Goal: Task Accomplishment & Management: Manage account settings

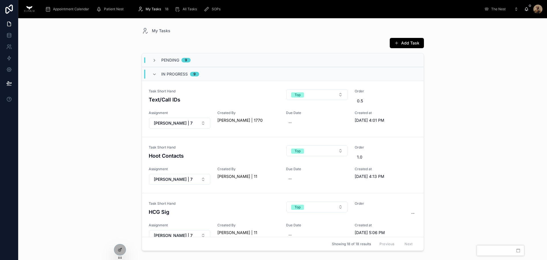
drag, startPoint x: 153, startPoint y: 61, endPoint x: 470, endPoint y: 4, distance: 322.4
click at [153, 61] on icon at bounding box center [154, 60] width 5 height 5
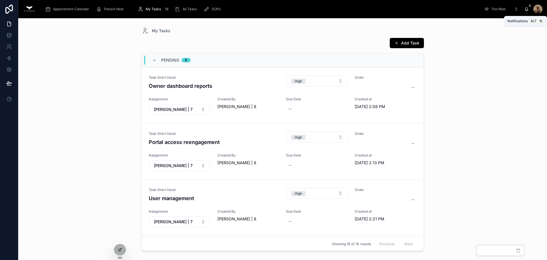
click at [528, 9] on icon at bounding box center [527, 9] width 5 height 5
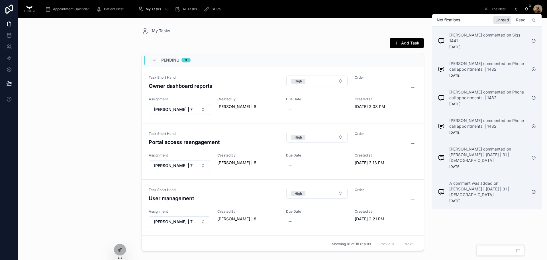
click at [527, 19] on div "Read" at bounding box center [521, 20] width 14 height 8
click at [503, 21] on div "Unread" at bounding box center [502, 20] width 18 height 8
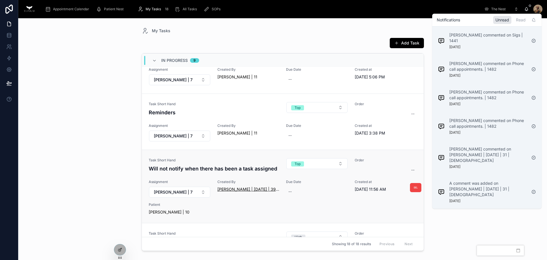
scroll to position [622, 0]
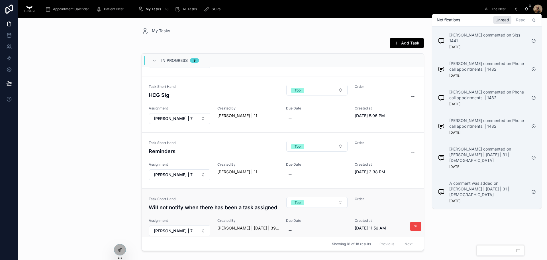
click at [243, 196] on link "Task Short Hand Will not notify when there has been a task assigned Top Order -…" at bounding box center [283, 224] width 282 height 73
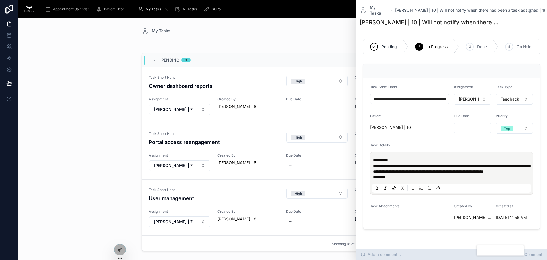
click at [425, 252] on div "Add a comment... 1 Comment" at bounding box center [451, 254] width 191 height 11
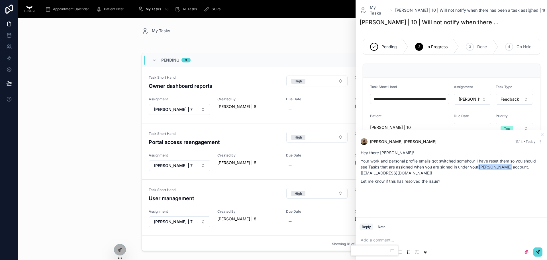
drag, startPoint x: 509, startPoint y: 251, endPoint x: 388, endPoint y: 243, distance: 121.1
click at [388, 243] on body "Appointment Calendar Patient Nest My Tasks 18 All Tasks SOPs The Nest [PERSON_N…" at bounding box center [273, 130] width 547 height 260
click at [541, 134] on icon at bounding box center [543, 135] width 5 height 5
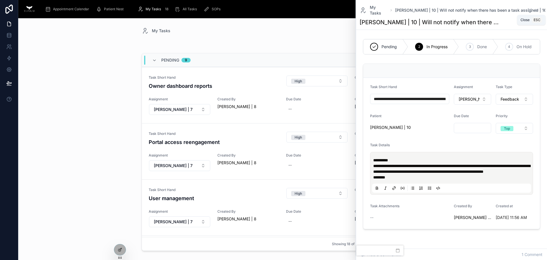
click at [535, 10] on icon at bounding box center [537, 10] width 5 height 5
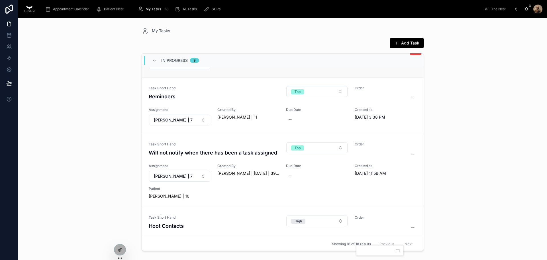
scroll to position [606, 0]
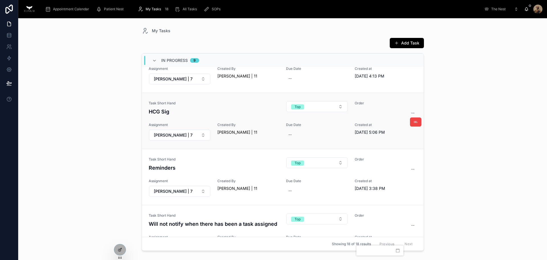
click at [247, 109] on h4 "HCG Sig" at bounding box center [214, 112] width 131 height 8
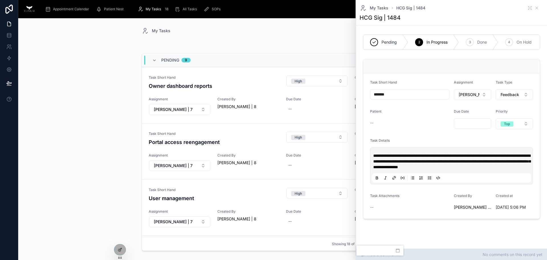
click at [455, 253] on div "Add a comment... No comments on this record yet" at bounding box center [451, 254] width 191 height 11
